Goal: Information Seeking & Learning: Learn about a topic

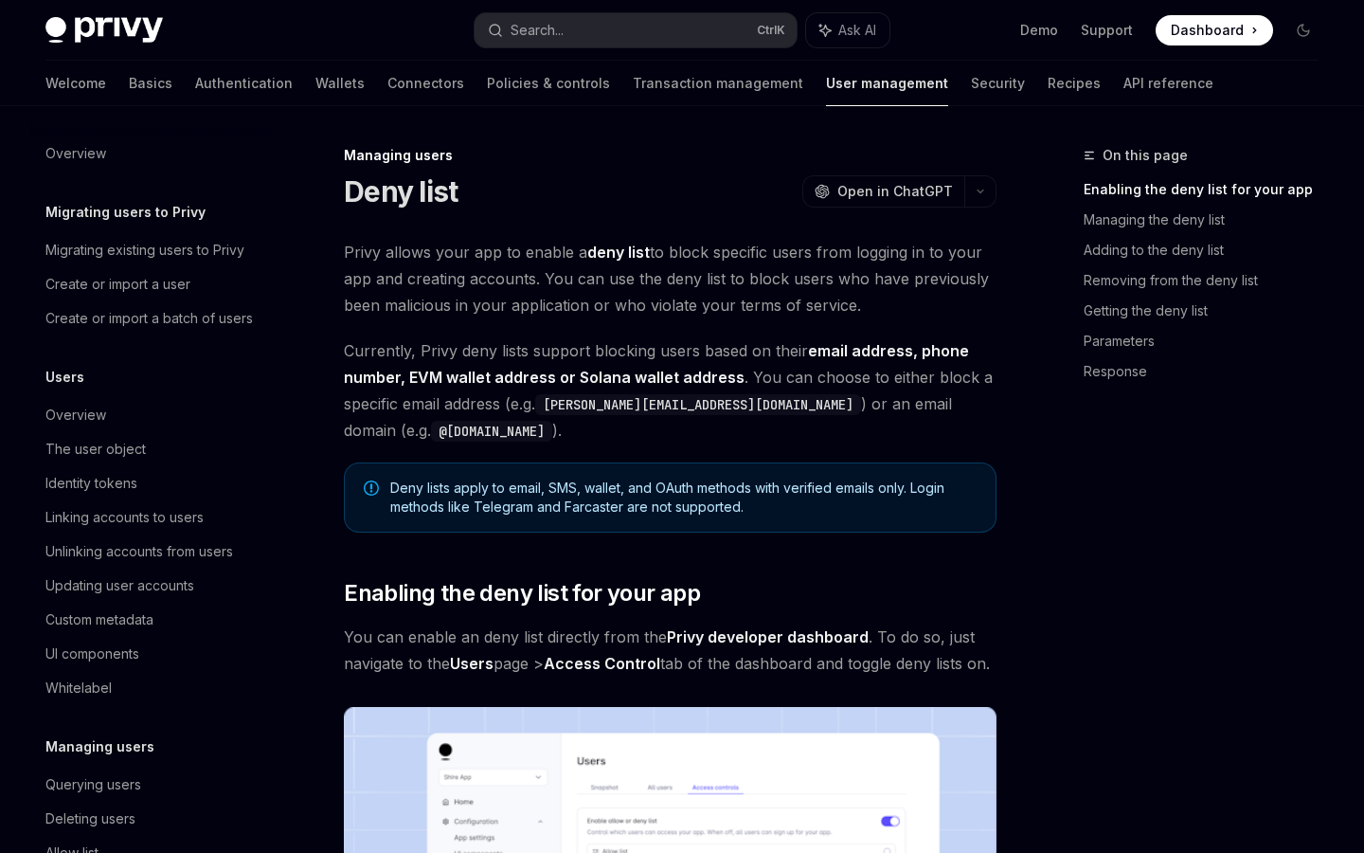
scroll to position [220, 0]
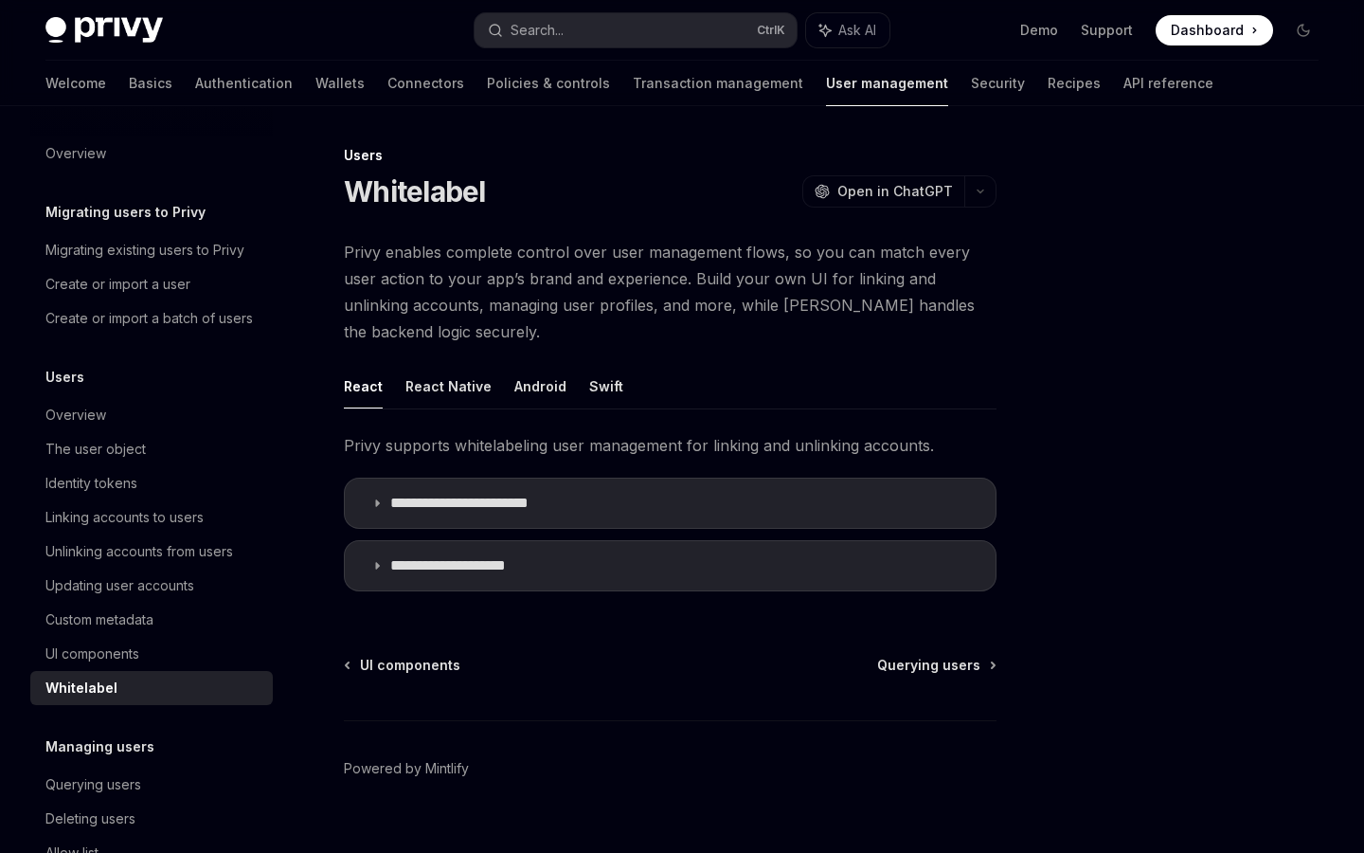
type textarea "*"
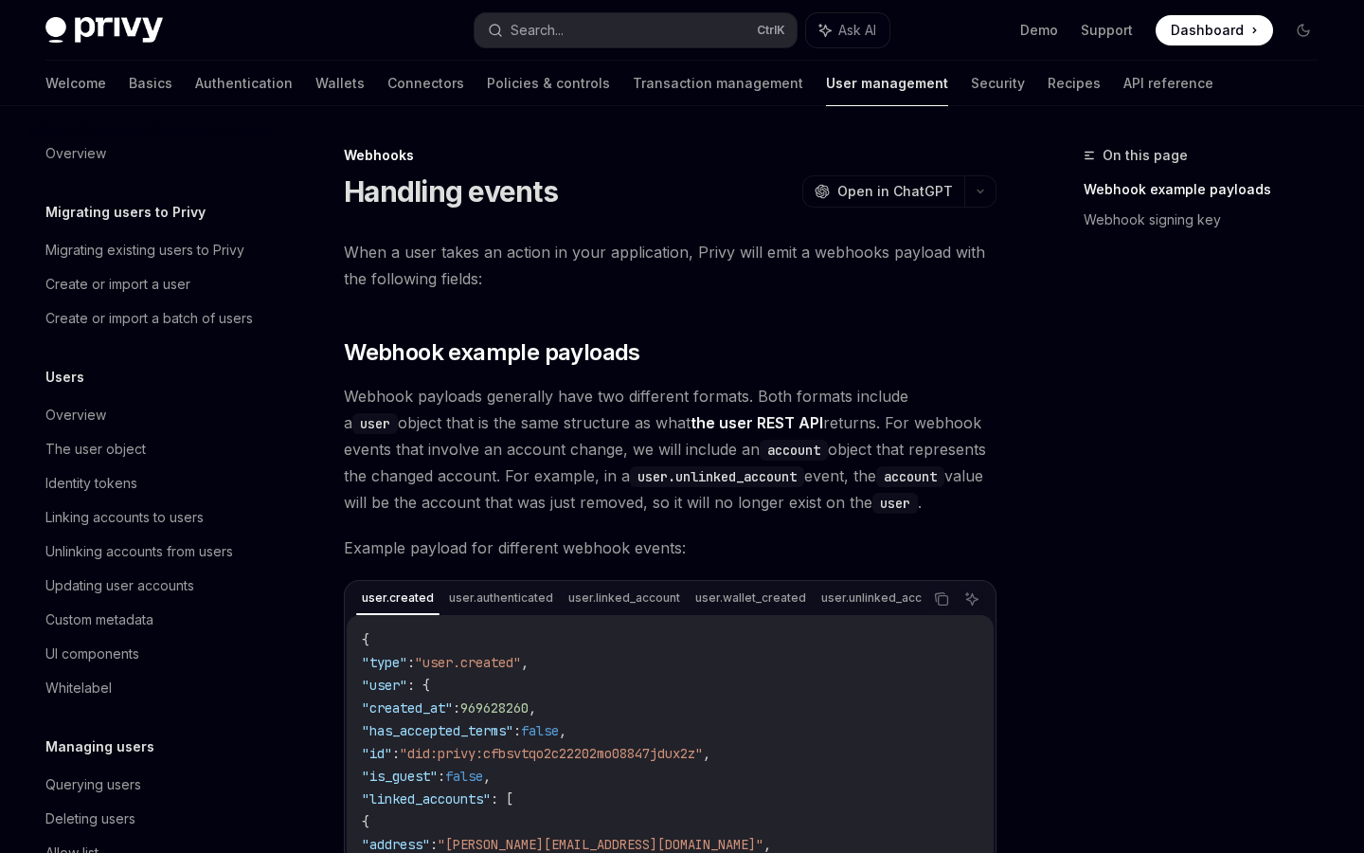
scroll to position [220, 0]
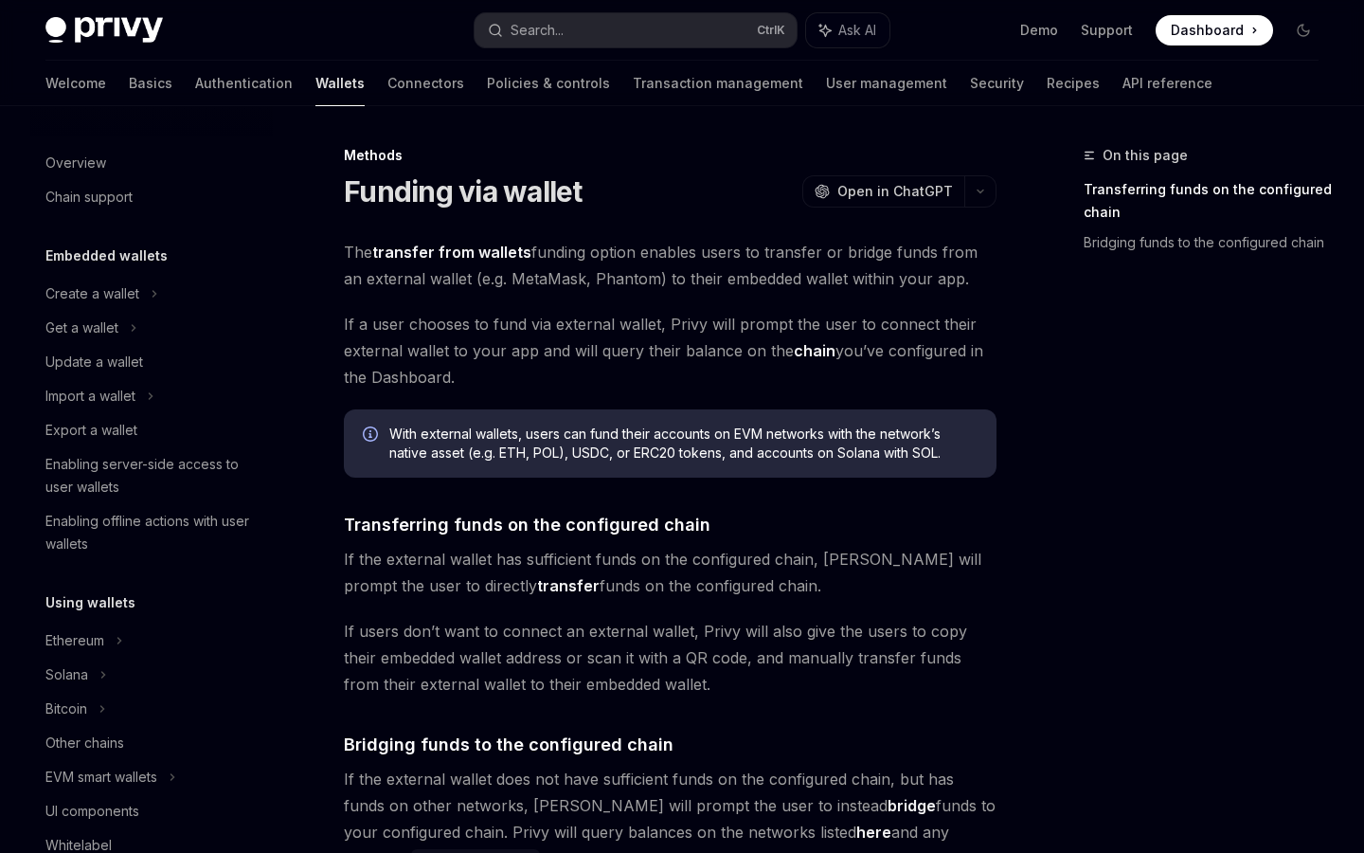
scroll to position [587, 0]
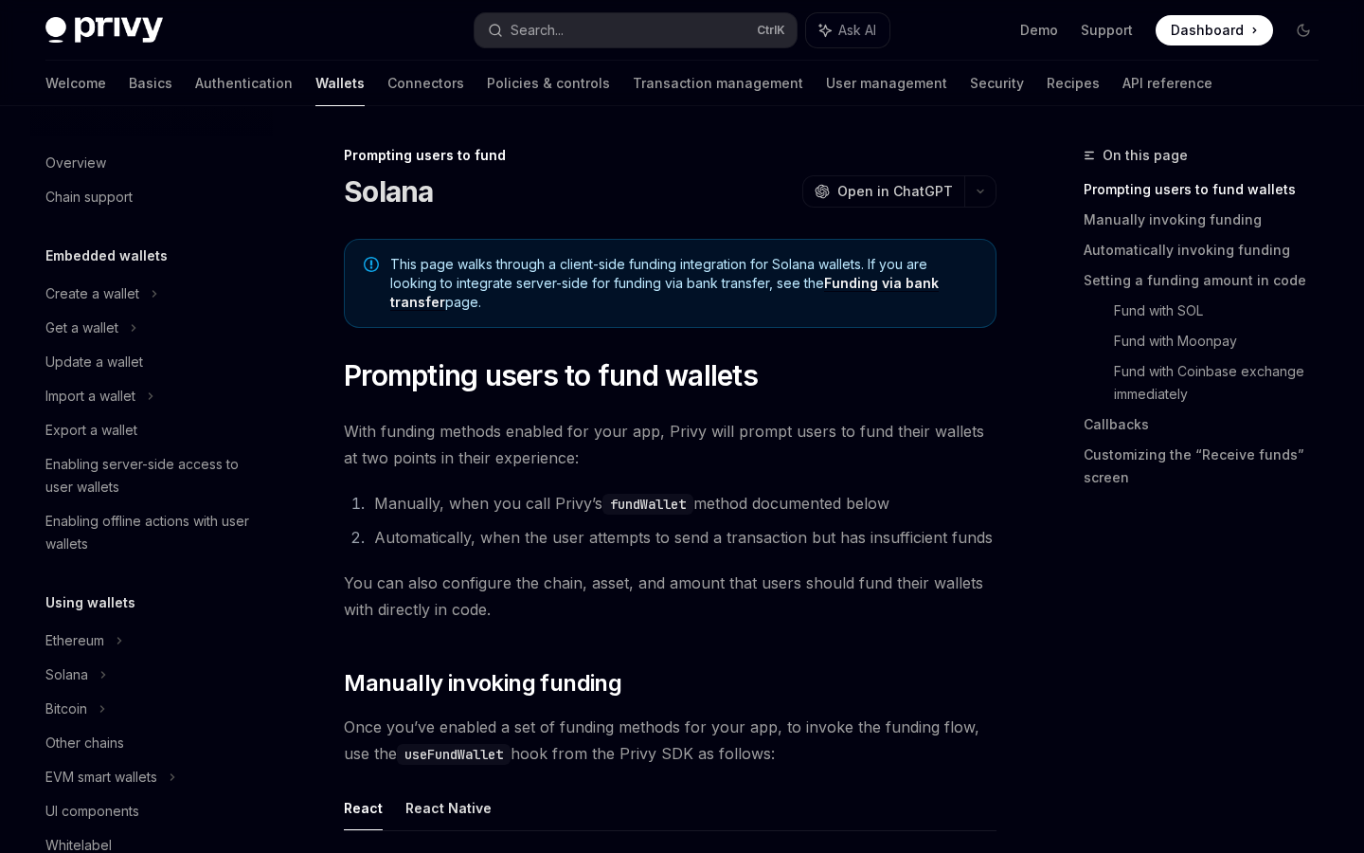
scroll to position [633, 0]
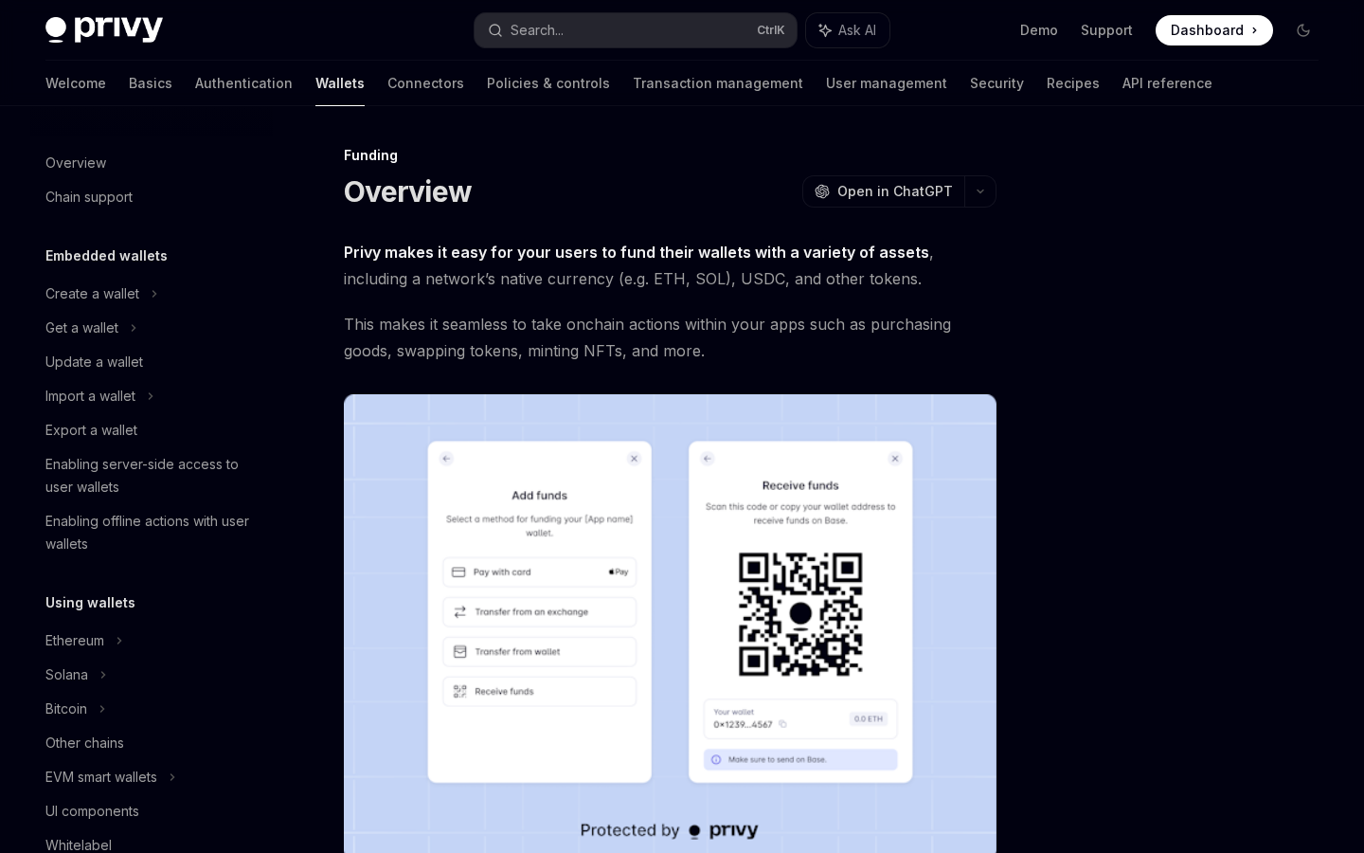
scroll to position [462, 0]
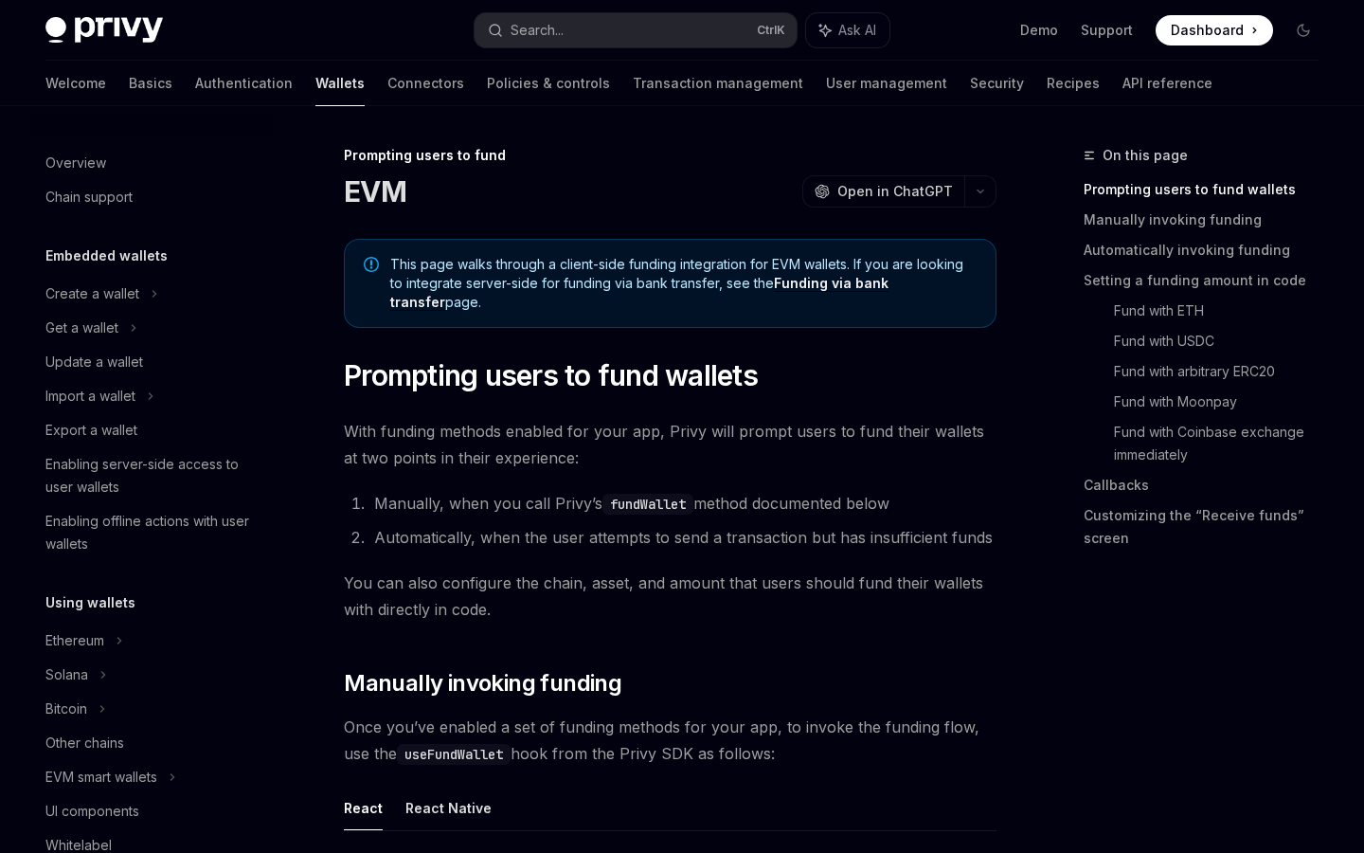
scroll to position [599, 0]
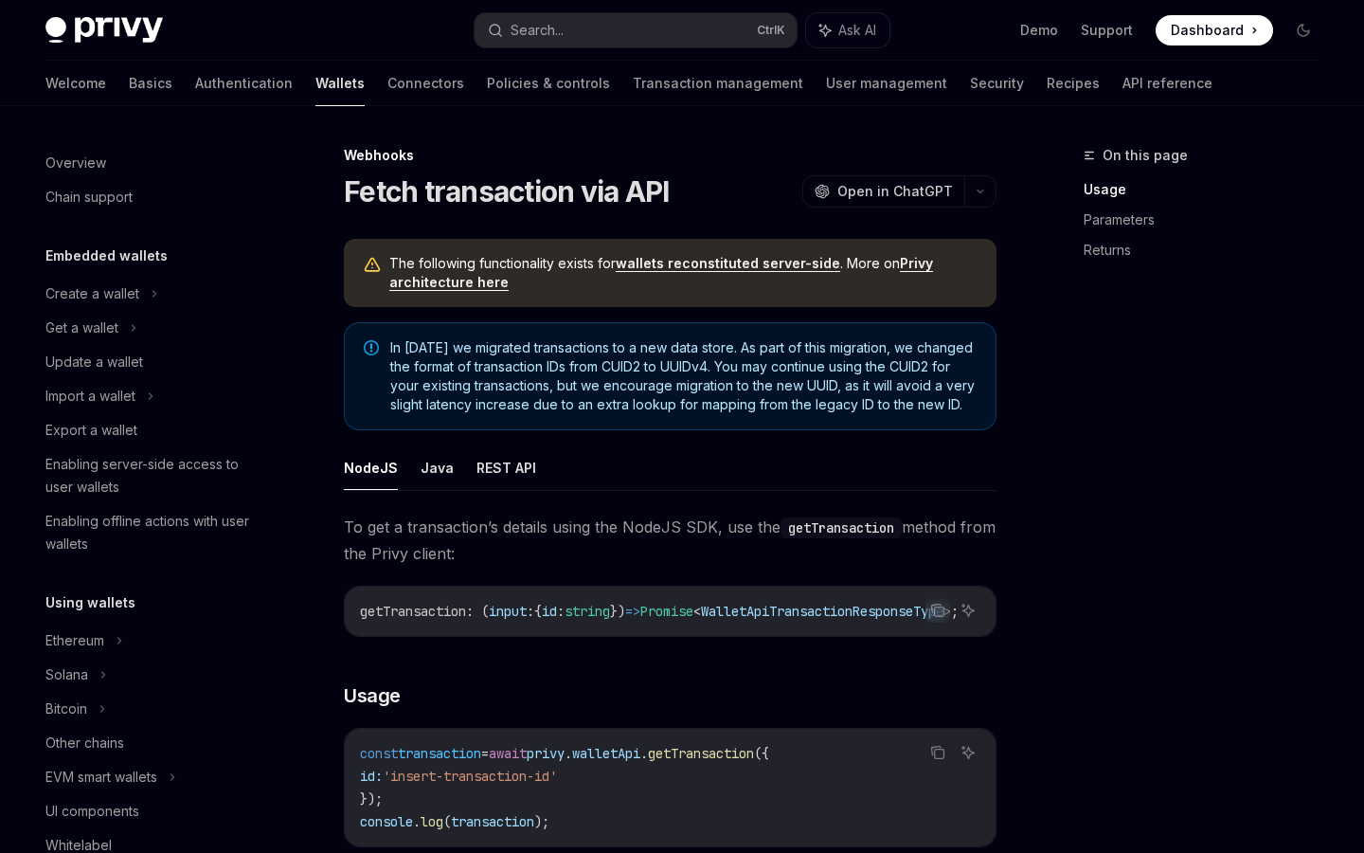
scroll to position [764, 0]
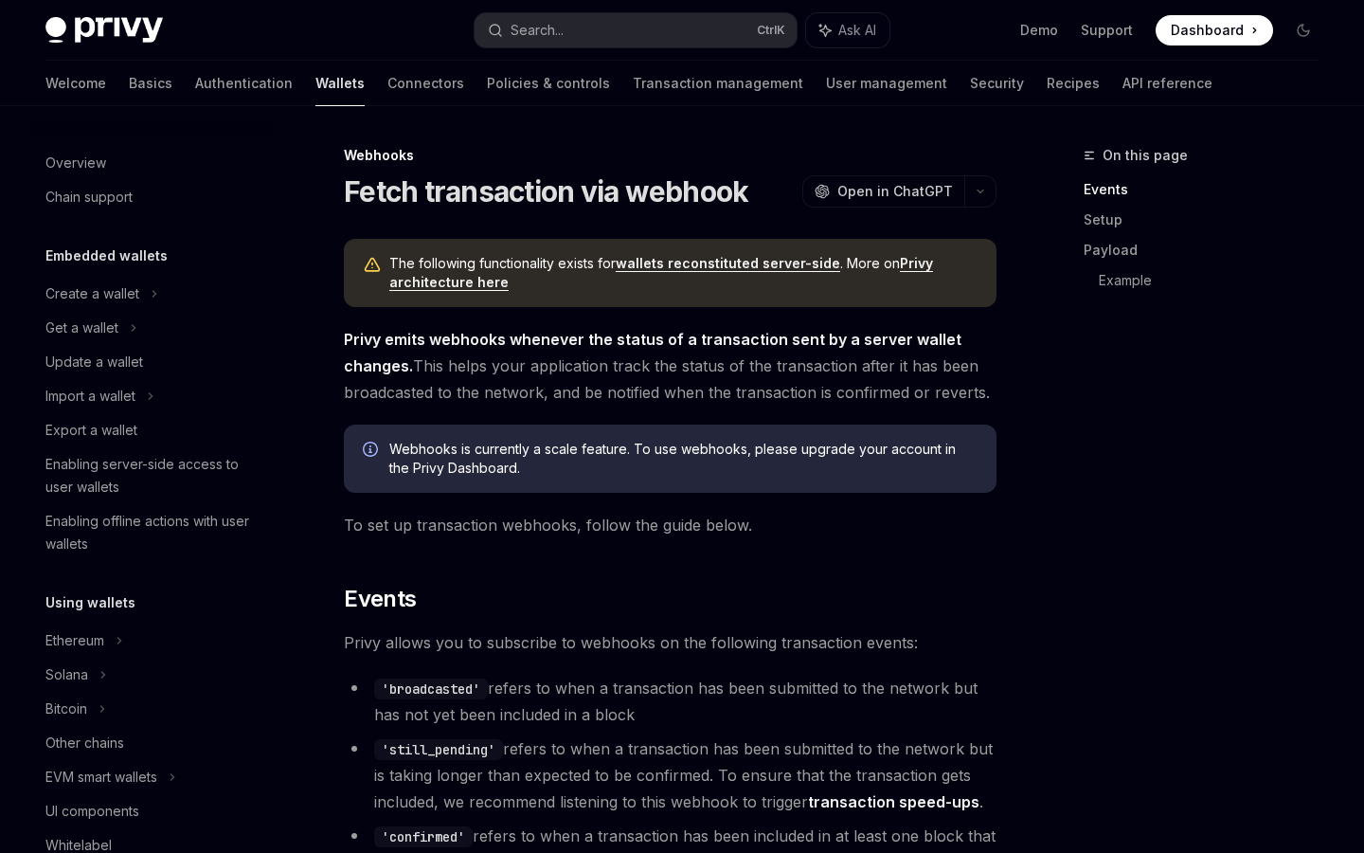
scroll to position [729, 0]
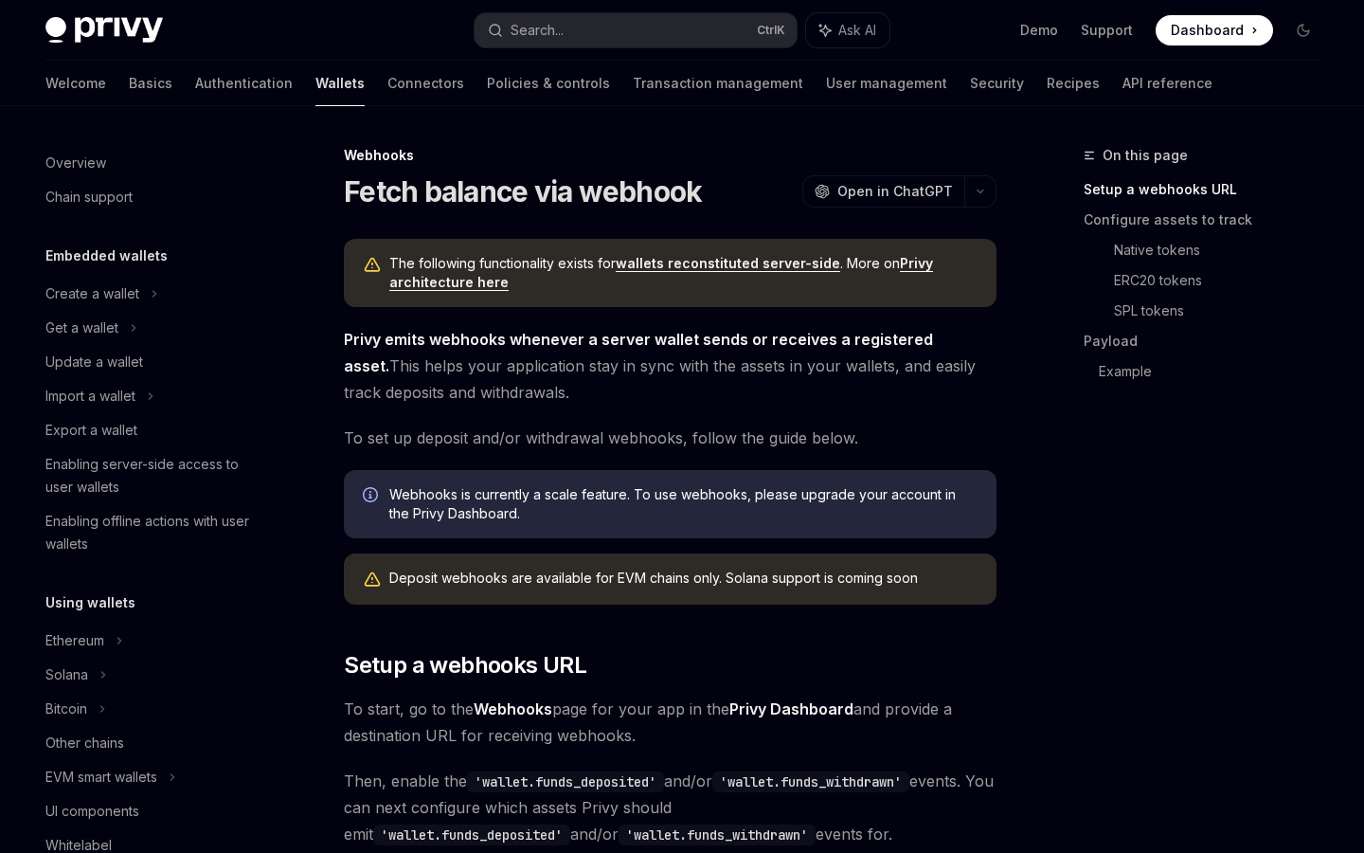
scroll to position [695, 0]
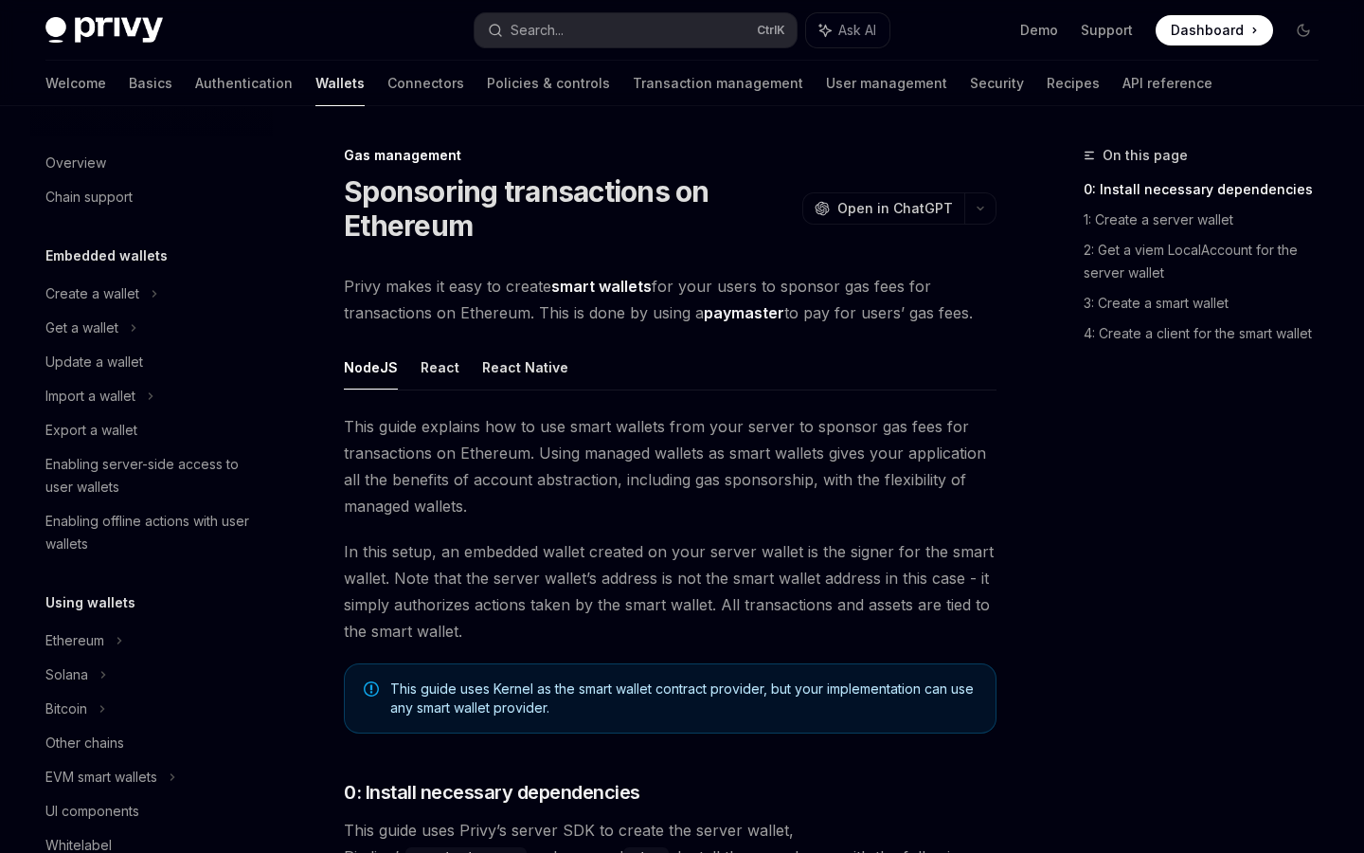
scroll to position [786, 0]
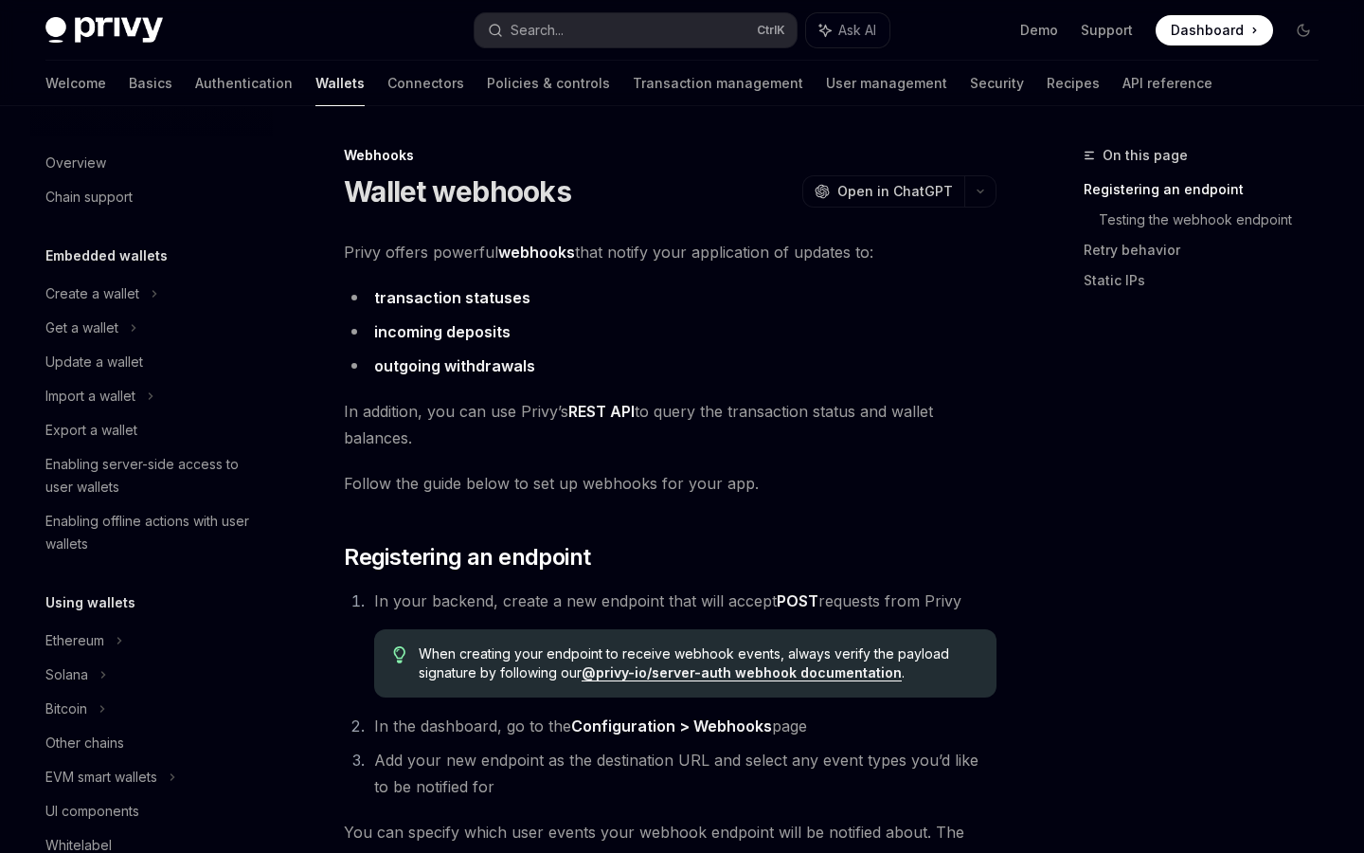
scroll to position [661, 0]
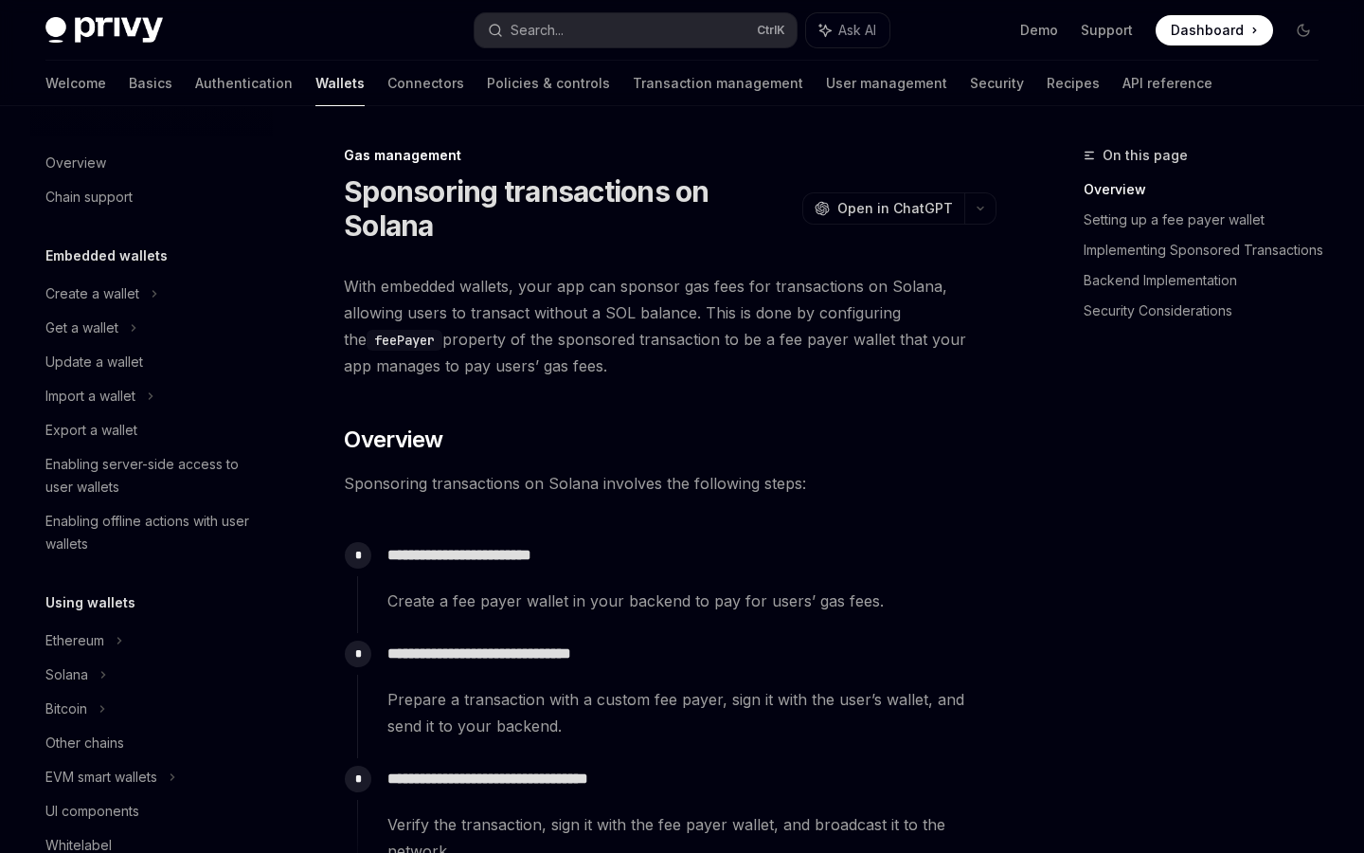
scroll to position [786, 0]
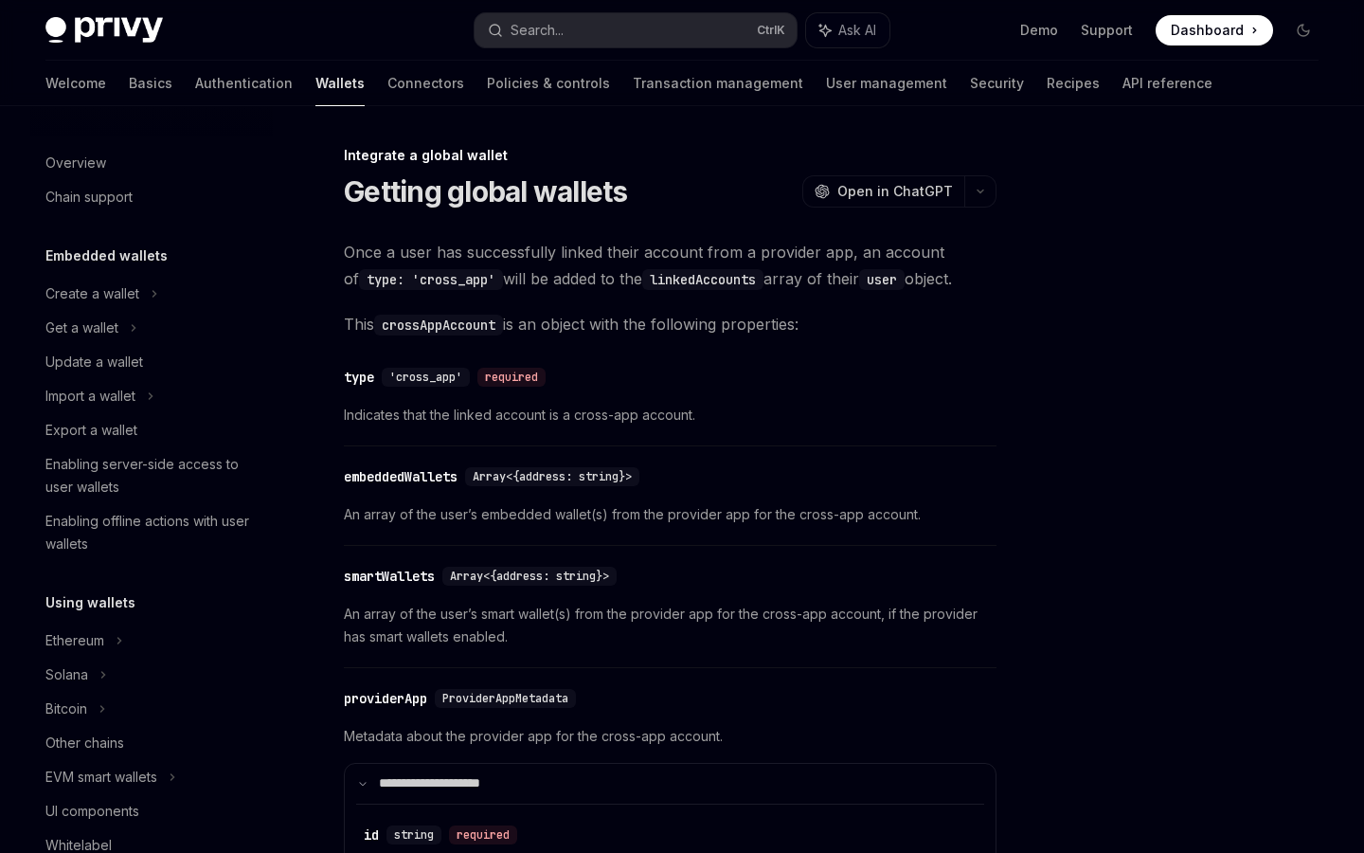
scroll to position [1025, 0]
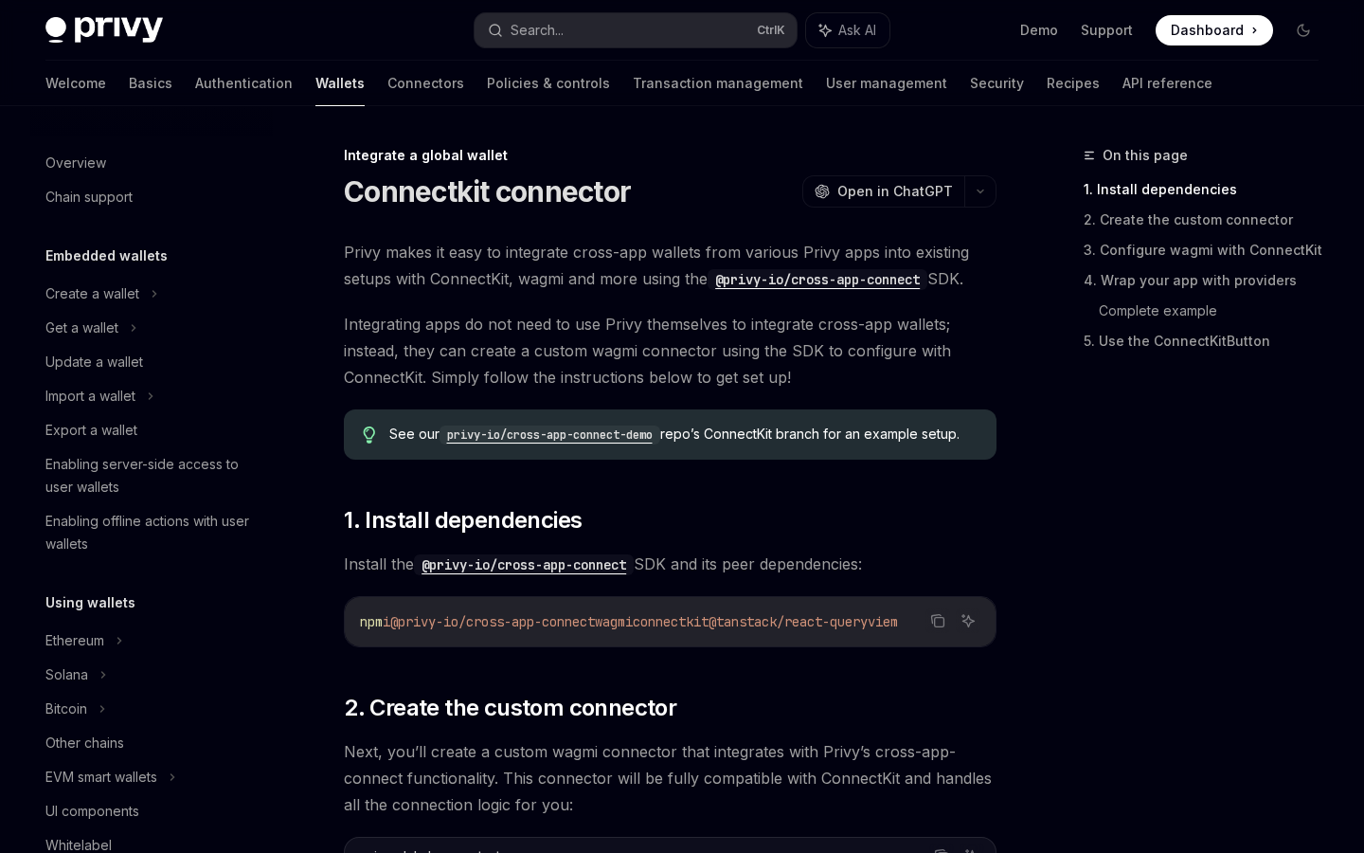
scroll to position [1025, 0]
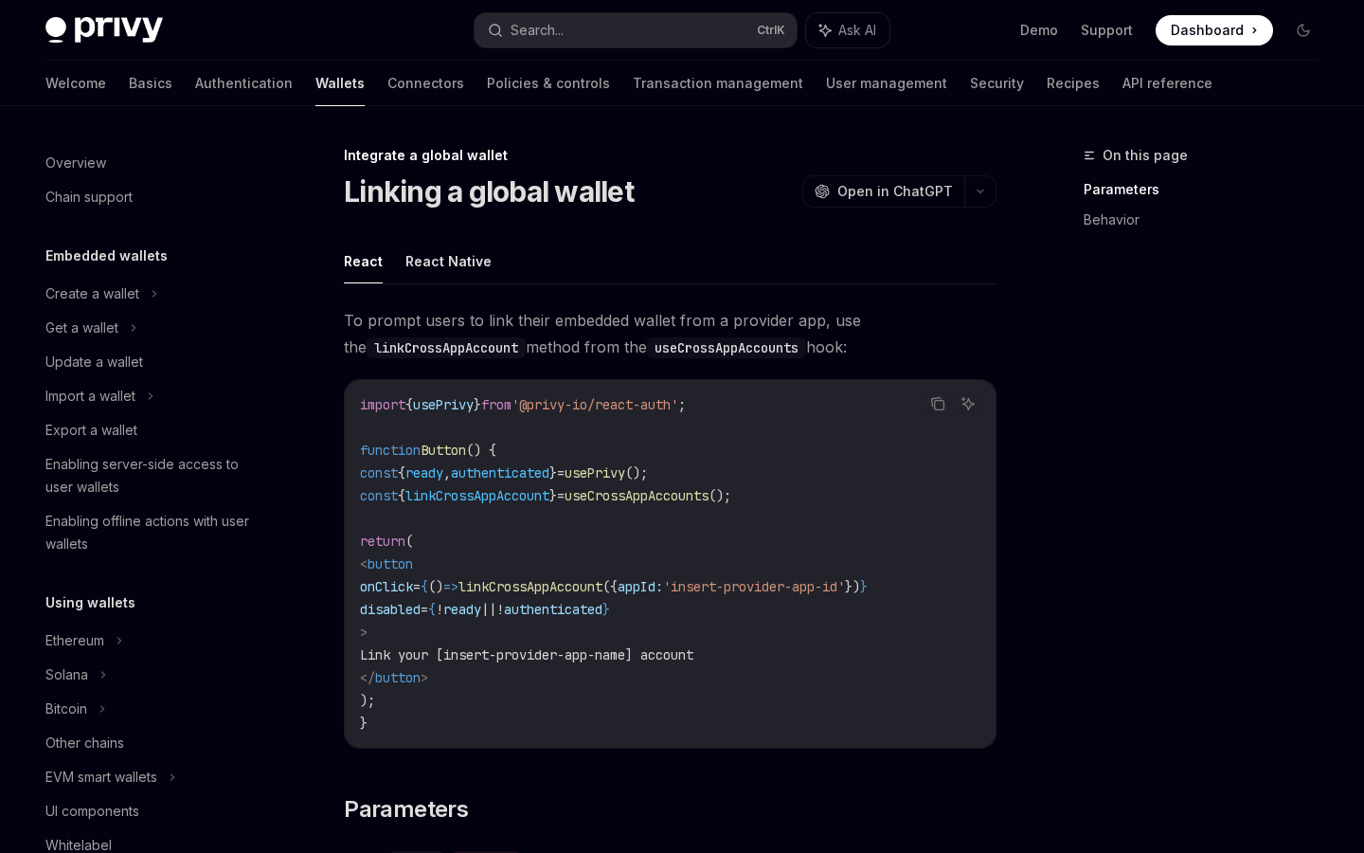
scroll to position [1025, 0]
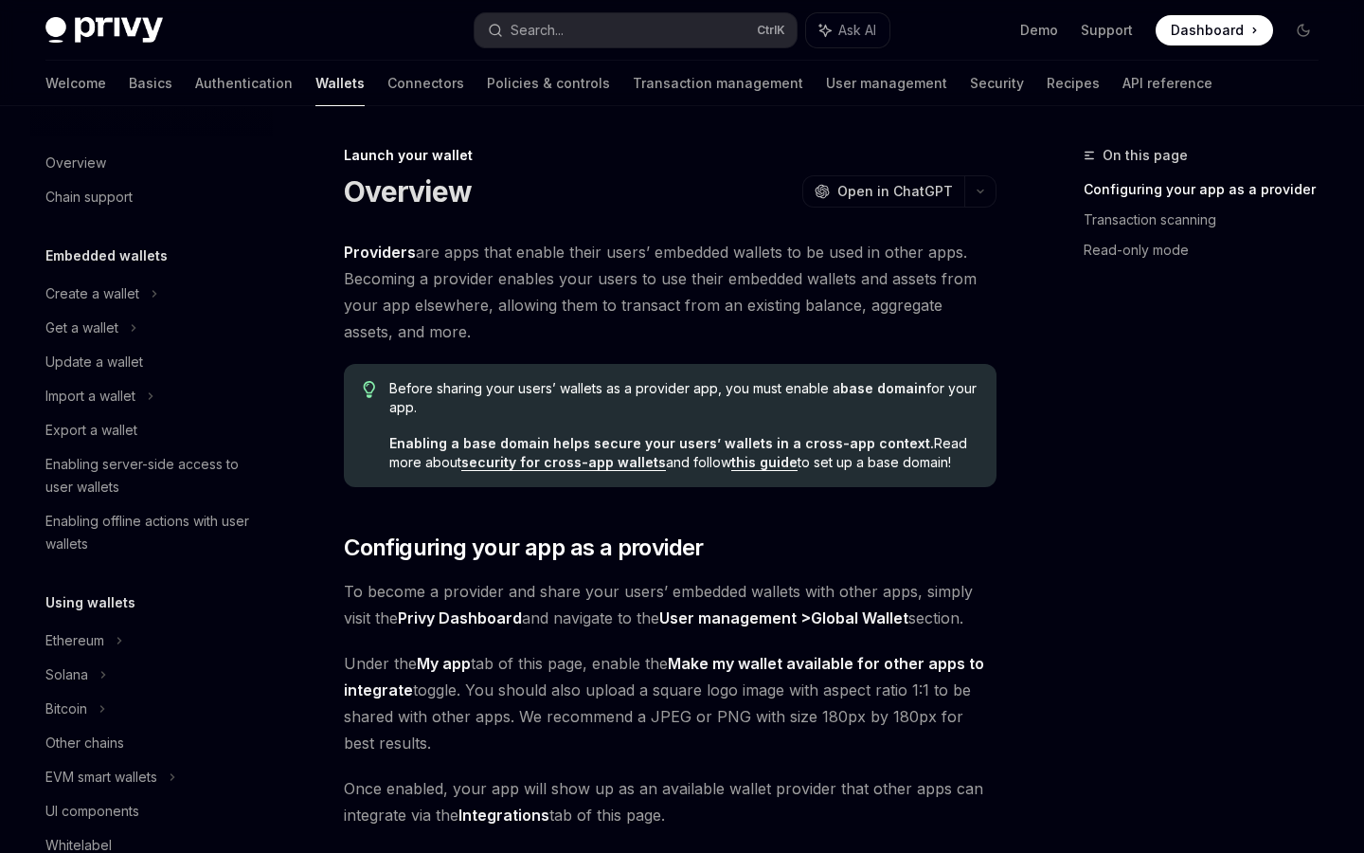
scroll to position [855, 0]
